Goal: Task Accomplishment & Management: Complete application form

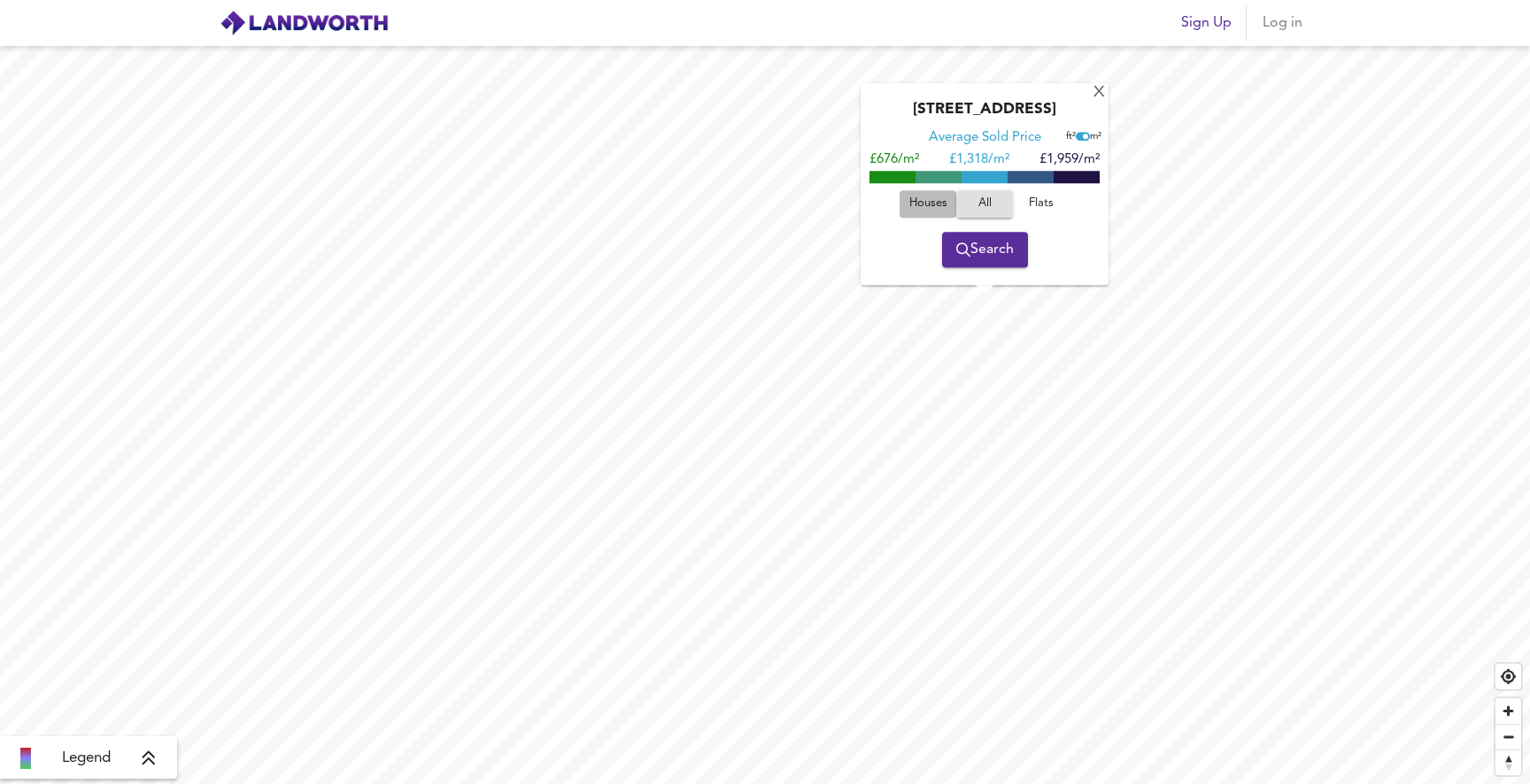
click at [922, 203] on span "Houses" at bounding box center [927, 204] width 48 height 21
click at [1040, 201] on span "Flats" at bounding box center [1041, 204] width 48 height 21
click at [908, 200] on span "Houses" at bounding box center [927, 204] width 48 height 21
click at [1037, 170] on div "Average Sold Price ft² m² £747/m² £ 1,312/m² £1,876/m²" at bounding box center [985, 154] width 230 height 50
click at [1037, 173] on span at bounding box center [1030, 177] width 46 height 13
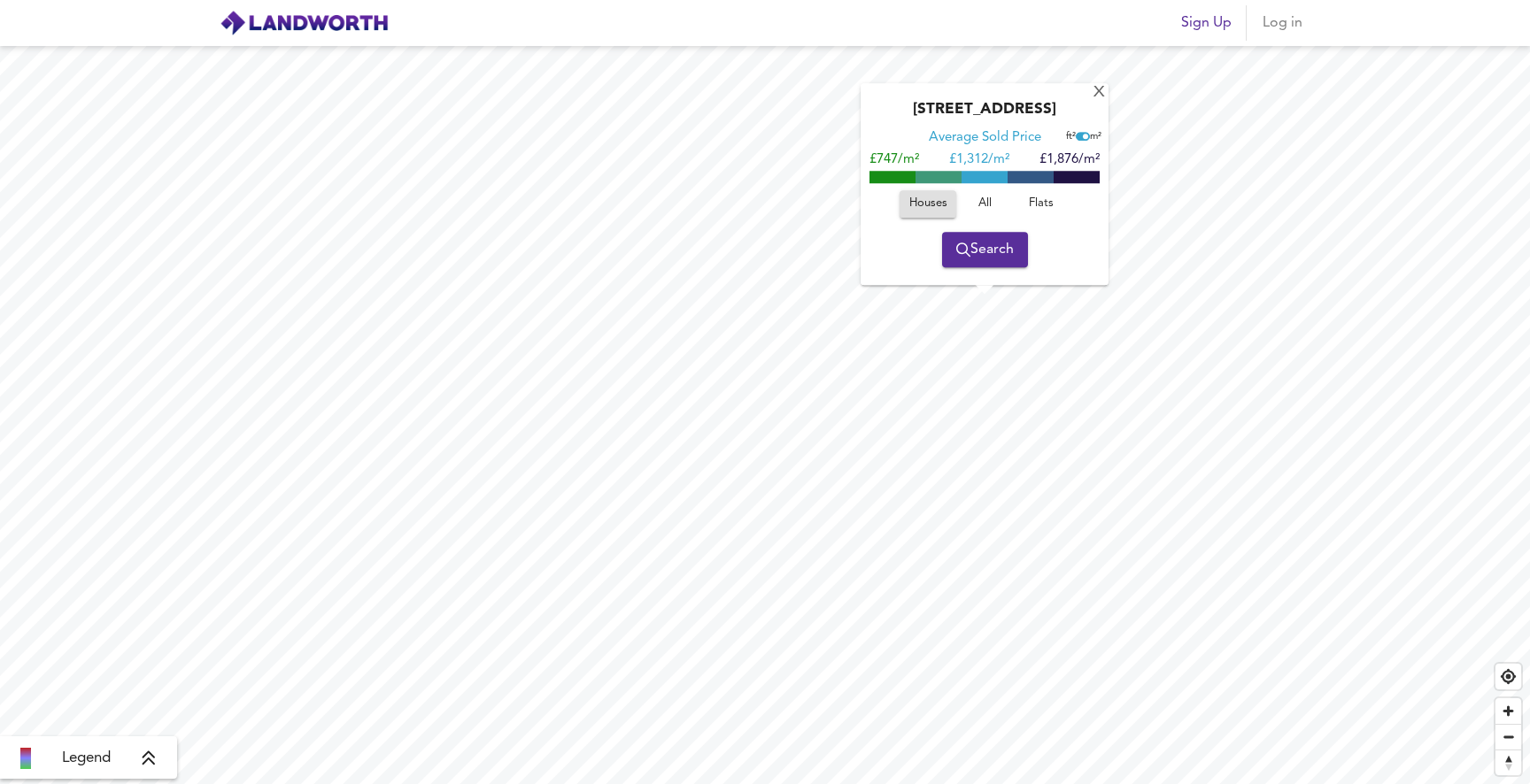
click at [1207, 36] on button "Sign Up" at bounding box center [1207, 22] width 65 height 35
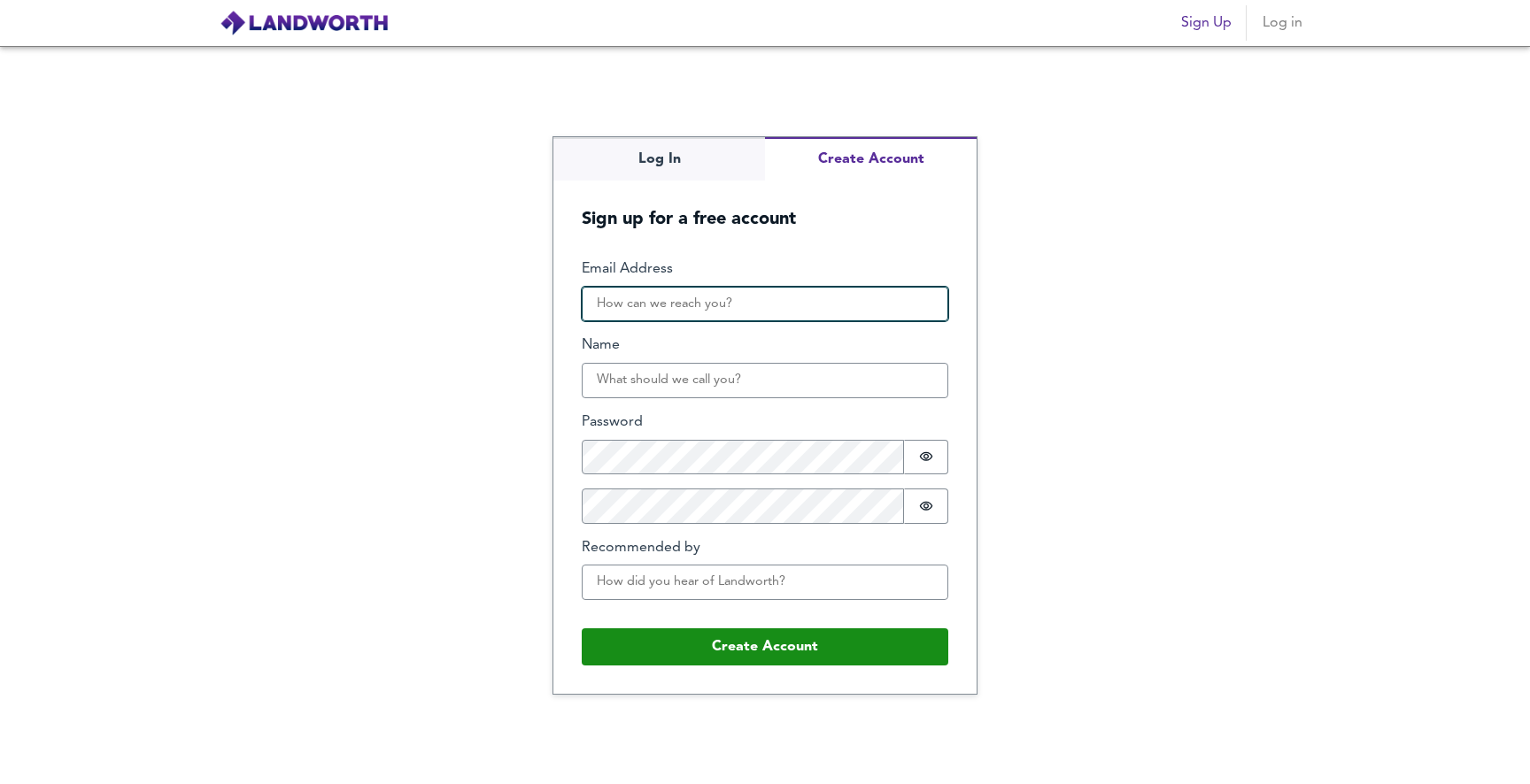
click at [814, 296] on input "Email Address" at bounding box center [765, 304] width 367 height 35
type input "[EMAIL_ADDRESS][DOMAIN_NAME]"
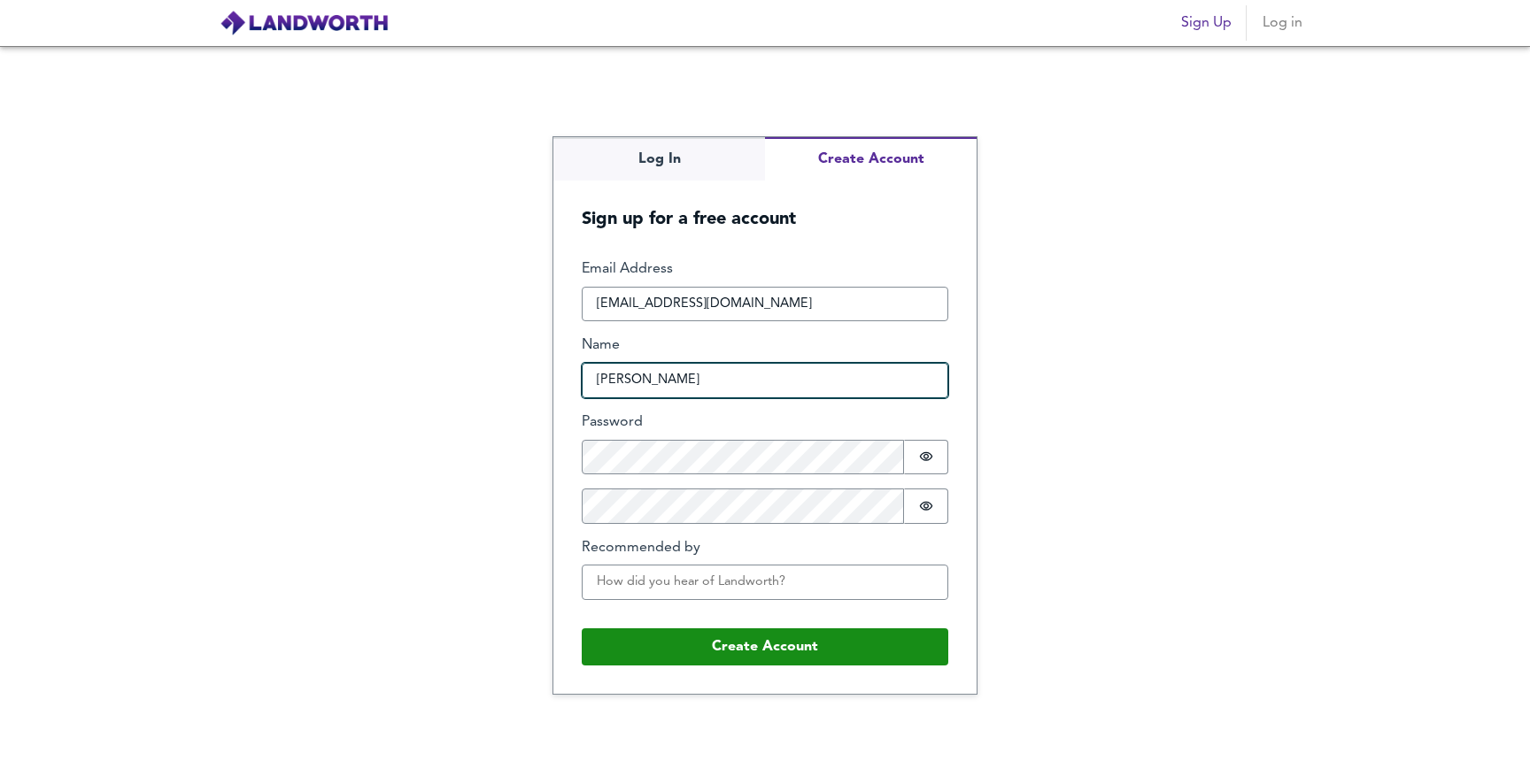
type input "[PERSON_NAME]"
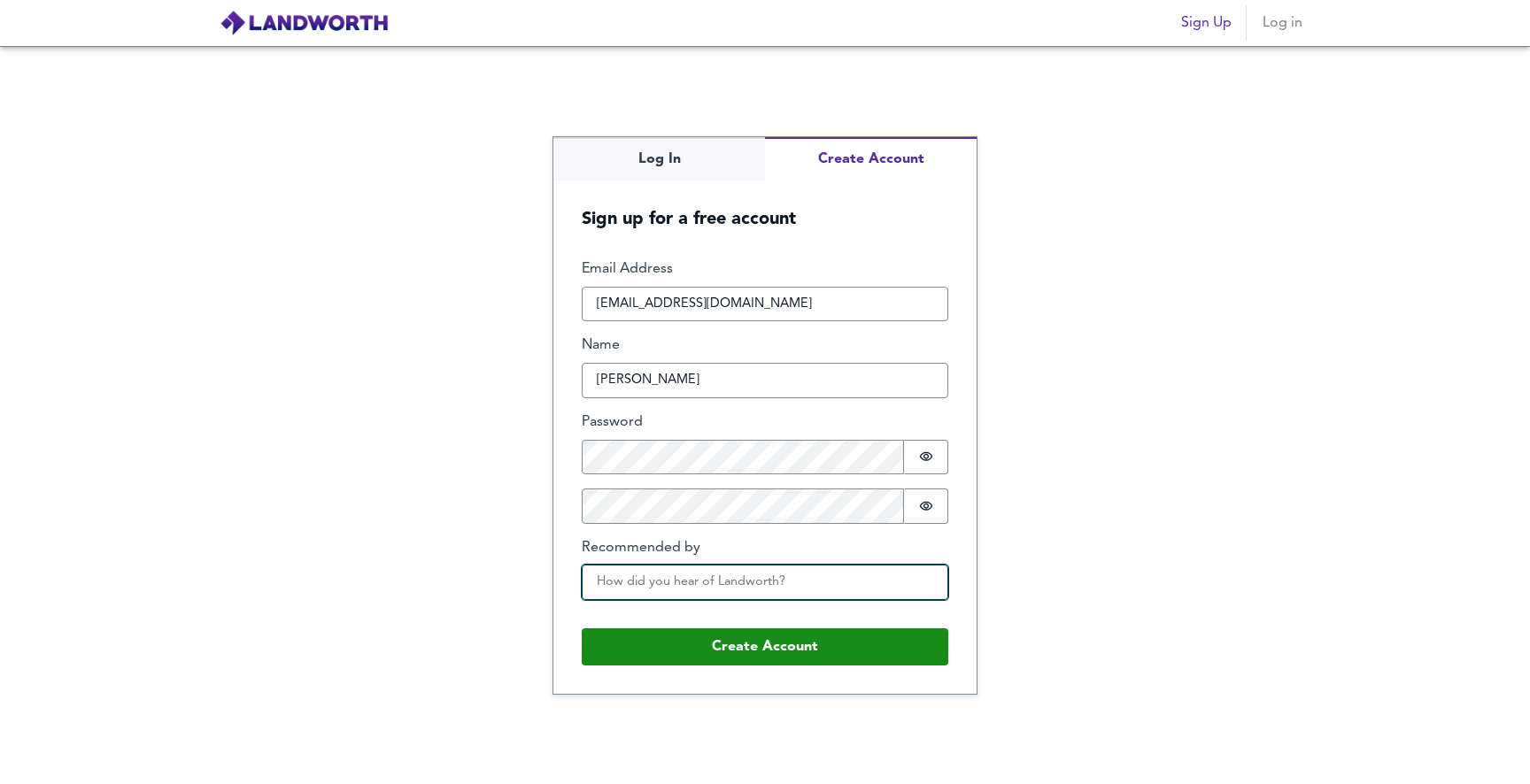
click at [677, 586] on input "Recommended by" at bounding box center [765, 582] width 367 height 35
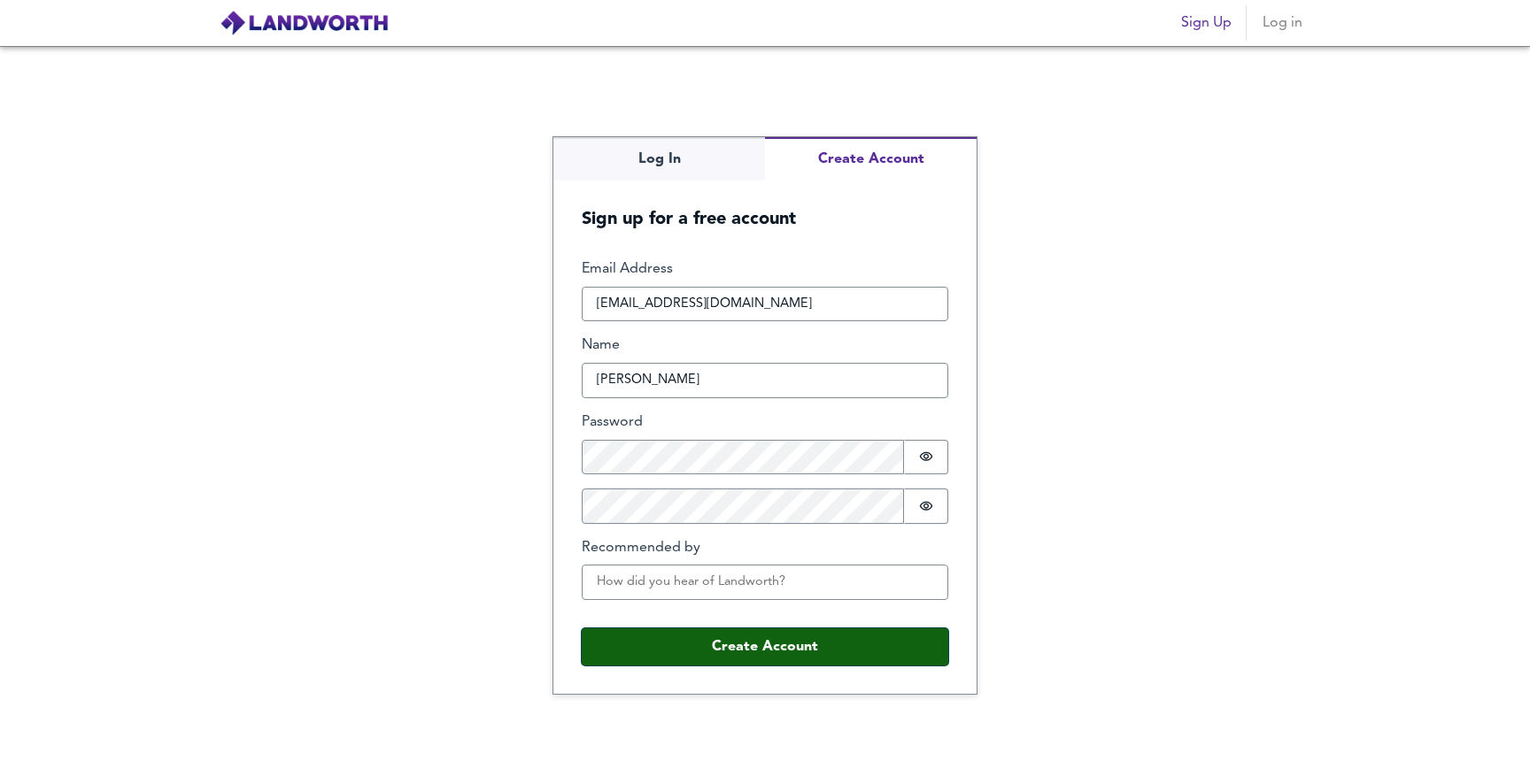
click at [694, 649] on button "Create Account" at bounding box center [765, 647] width 367 height 37
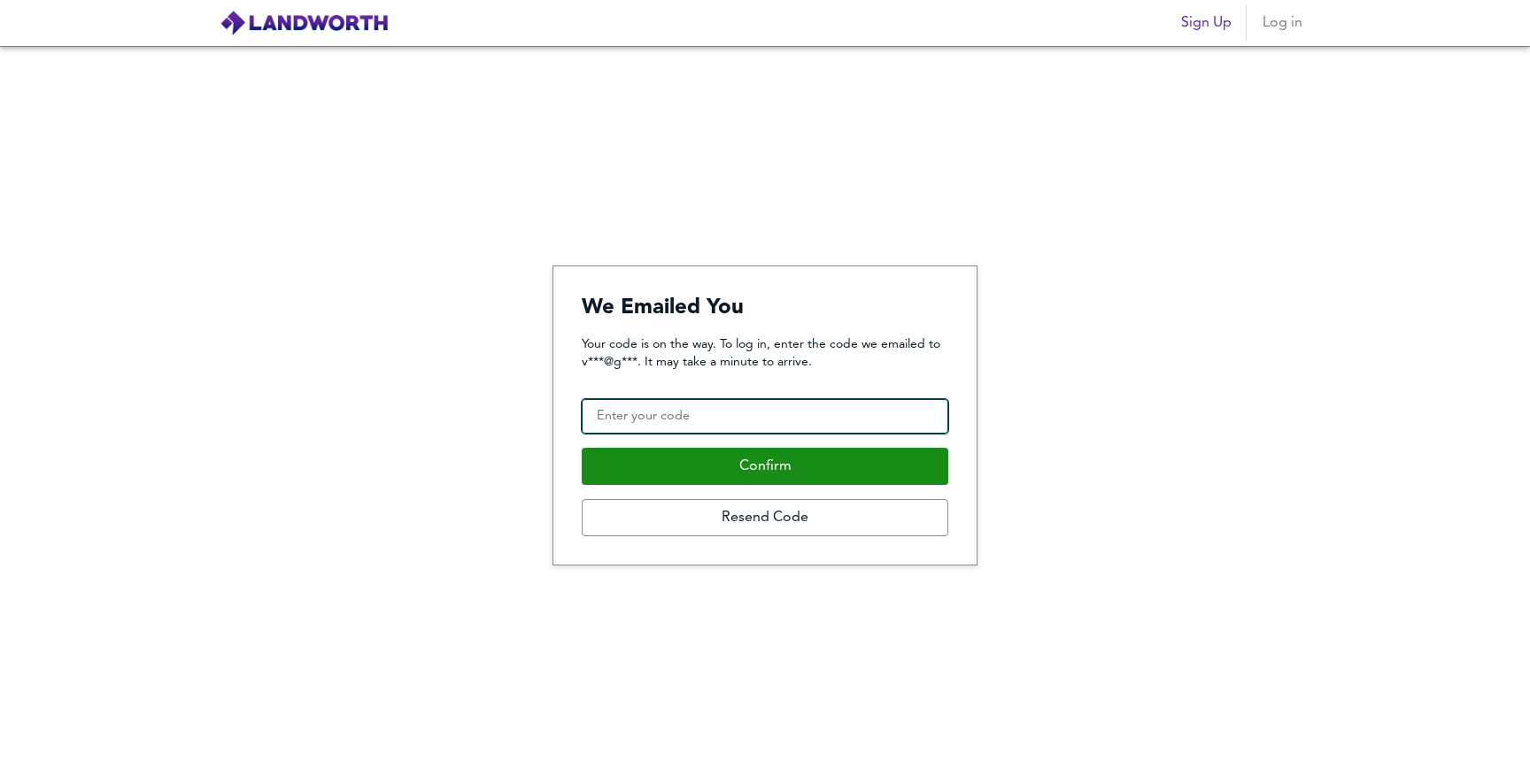
click at [717, 410] on input "Confirmation Code" at bounding box center [765, 417] width 367 height 35
paste input "250562"
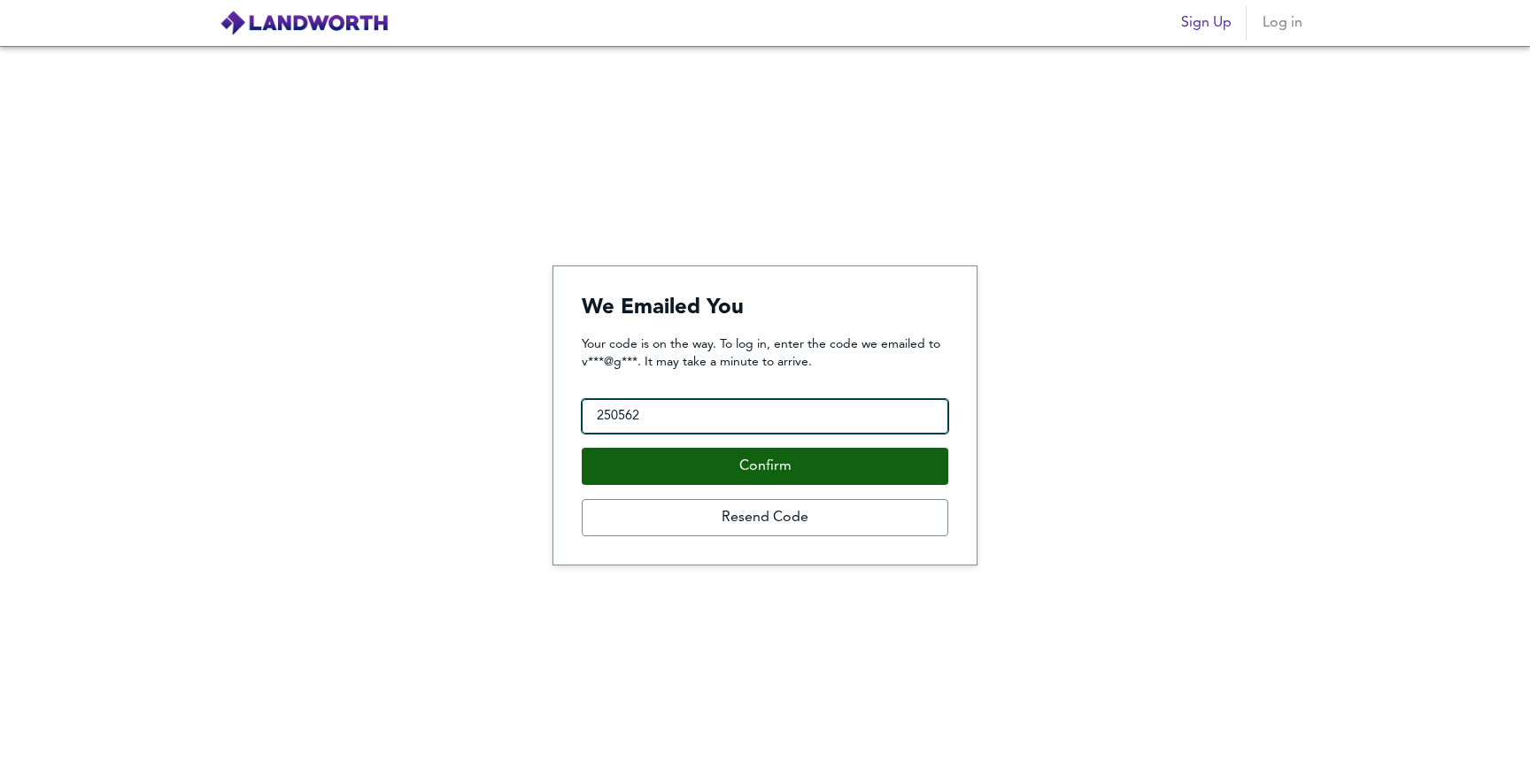
type input "250562"
click at [698, 458] on button "Confirm" at bounding box center [765, 466] width 367 height 37
